Goal: Task Accomplishment & Management: Manage account settings

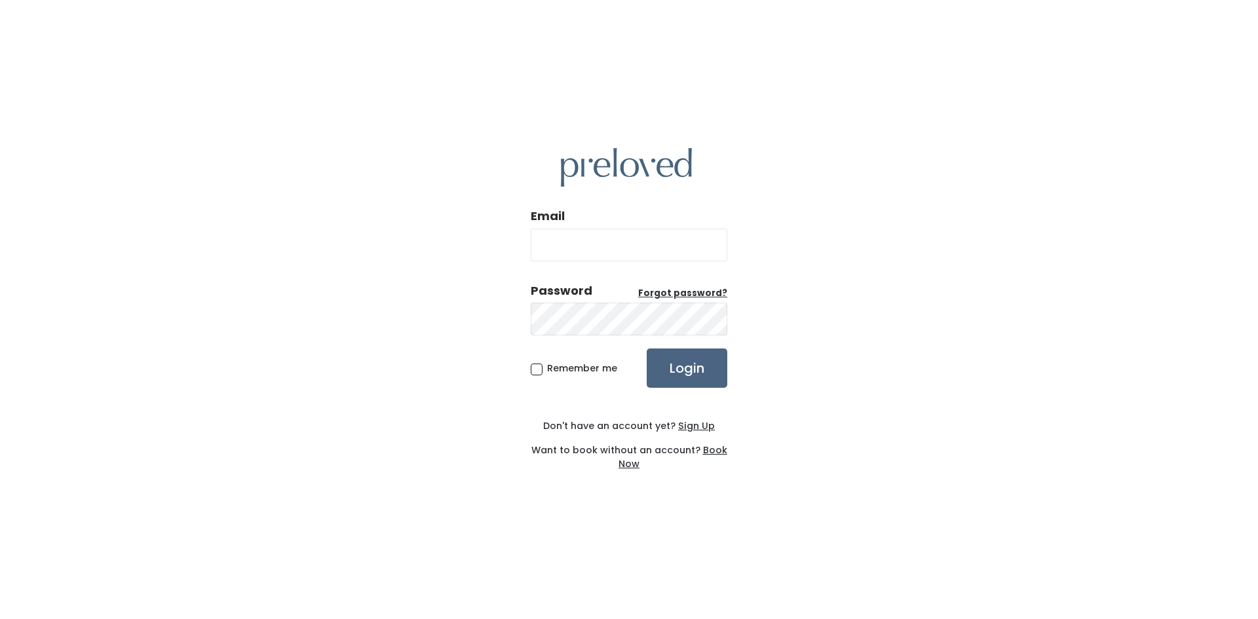
type input "tjesse9802@gmail.com"
click at [697, 364] on input "Login" at bounding box center [687, 368] width 81 height 39
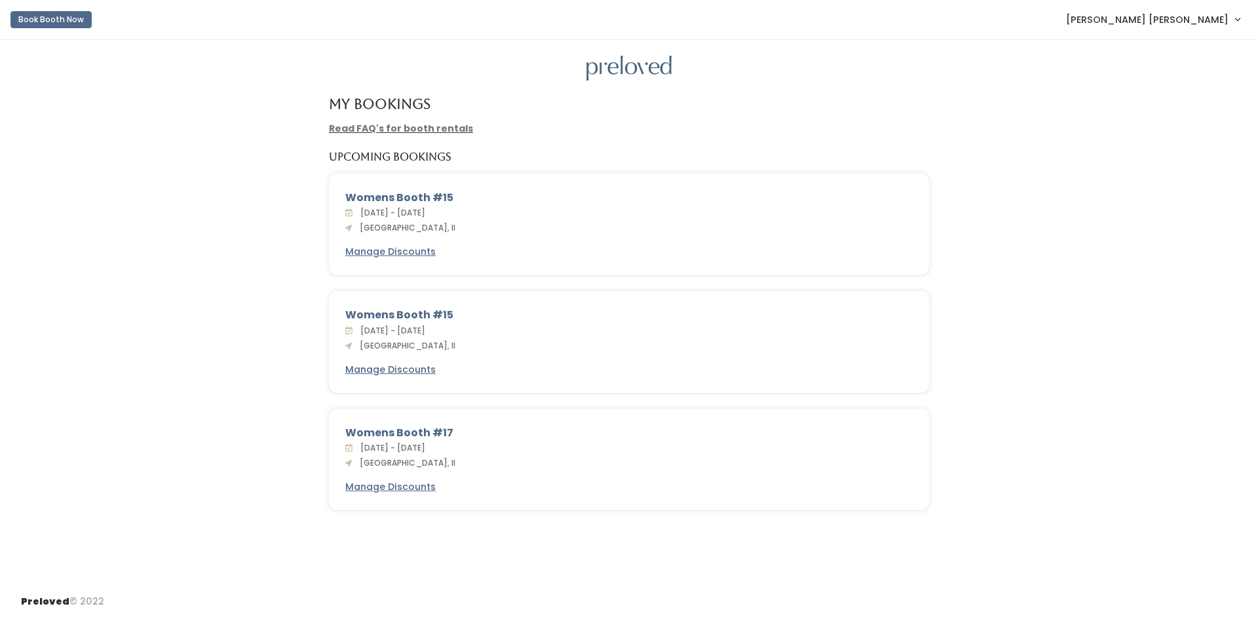
click at [1161, 21] on span "[PERSON_NAME] [PERSON_NAME]" at bounding box center [1147, 19] width 163 height 14
click at [1180, 52] on link "My bookings" at bounding box center [1193, 52] width 117 height 24
click at [1170, 20] on span "[PERSON_NAME] [PERSON_NAME]" at bounding box center [1147, 19] width 163 height 14
click at [1177, 77] on link "Account settings" at bounding box center [1193, 76] width 117 height 24
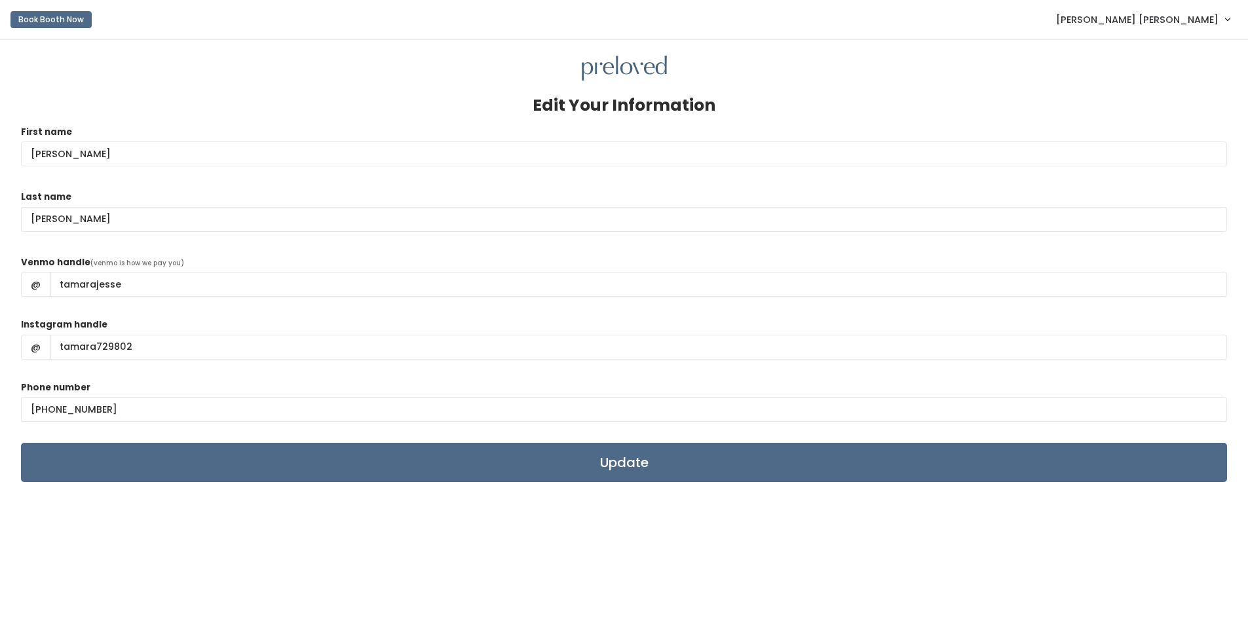
click at [1161, 18] on span "[PERSON_NAME] [PERSON_NAME]" at bounding box center [1137, 19] width 163 height 14
click at [1163, 54] on link "My bookings" at bounding box center [1183, 52] width 117 height 24
